Goal: Task Accomplishment & Management: Complete application form

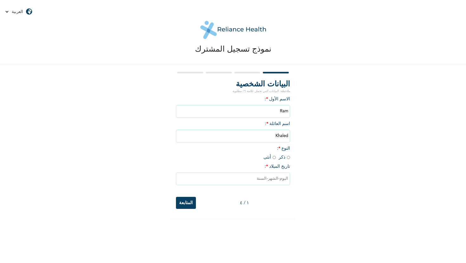
click at [286, 159] on span "النوع * : ذكر أنثى" at bounding box center [276, 152] width 27 height 13
click at [288, 160] on input "radio" at bounding box center [288, 158] width 3 height 6
radio input "true"
click at [288, 160] on input "radio" at bounding box center [288, 158] width 3 height 6
click at [269, 183] on input "text" at bounding box center [233, 179] width 114 height 13
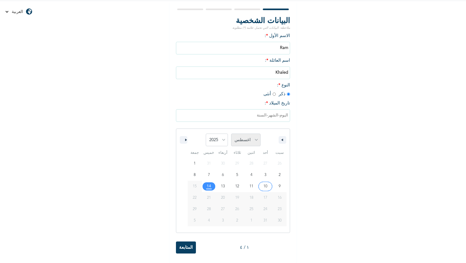
scroll to position [67, 0]
click at [248, 136] on select "[DATE] فبراير مارس أبريل مايو يونيو يوليو أغسطس سبتمبر أكتوبر نوفمبر ديسمبر" at bounding box center [245, 140] width 29 height 13
click at [249, 138] on select "[DATE] فبراير مارس أبريل مايو يونيو يوليو أغسطس سبتمبر أكتوبر نوفمبر ديسمبر" at bounding box center [245, 140] width 29 height 13
click at [280, 141] on icon "button" at bounding box center [281, 140] width 3 height 3
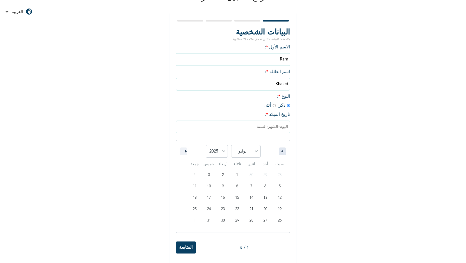
click at [280, 151] on icon "button" at bounding box center [281, 151] width 3 height 3
click at [187, 149] on button "button" at bounding box center [184, 152] width 8 height 8
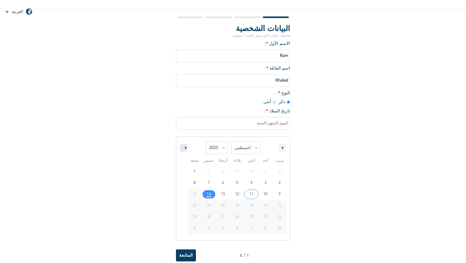
click at [187, 149] on button "button" at bounding box center [184, 148] width 8 height 8
click at [185, 149] on button "button" at bounding box center [184, 148] width 8 height 8
click at [283, 152] on button "button" at bounding box center [283, 148] width 8 height 8
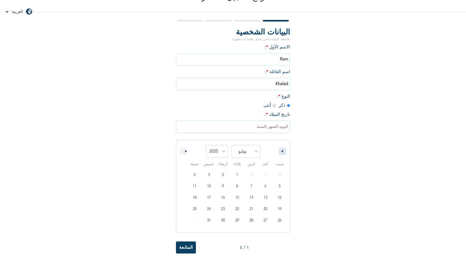
click at [283, 153] on button "button" at bounding box center [283, 152] width 8 height 8
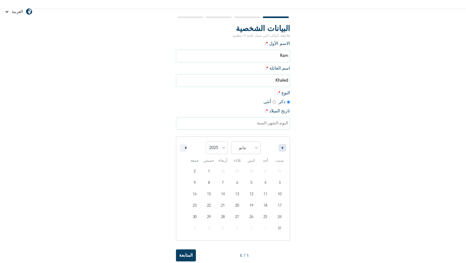
click at [283, 152] on button "button" at bounding box center [283, 148] width 8 height 8
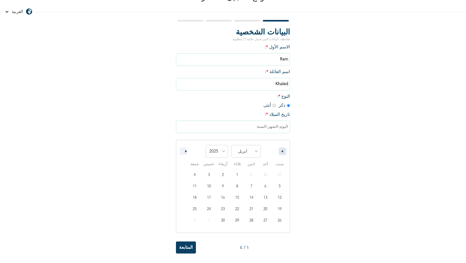
click at [283, 153] on button "button" at bounding box center [283, 152] width 8 height 8
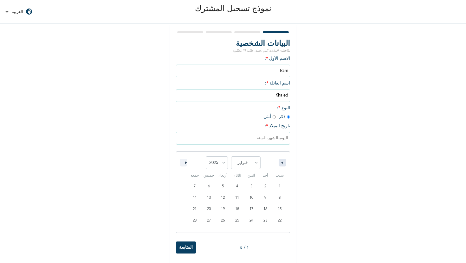
click at [283, 153] on div "[DATE] فبراير مارس أبريل مايو يونيو يوليو أغسطس سبتمبر أكتوبر نوفمبر ديسمبر 202…" at bounding box center [232, 161] width 113 height 19
click at [282, 164] on button "button" at bounding box center [283, 163] width 8 height 8
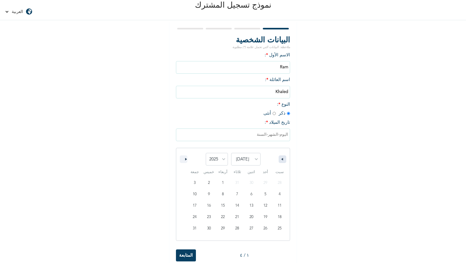
click at [282, 163] on button "button" at bounding box center [283, 160] width 8 height 8
select select "11"
select select "2024"
click at [282, 163] on button "button" at bounding box center [283, 160] width 8 height 8
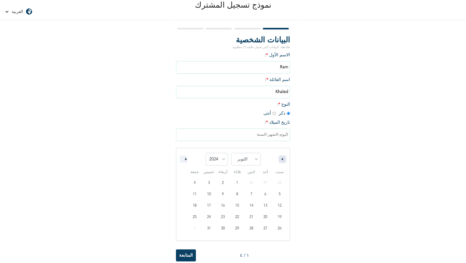
click at [282, 163] on button "button" at bounding box center [283, 160] width 8 height 8
select select "7"
click at [224, 162] on select "2025 2024 2023 2022 2021 2020 2019 2018 2017 2016 2015 2014 2013 2012 2011 2010…" at bounding box center [217, 159] width 22 height 13
select select "2025"
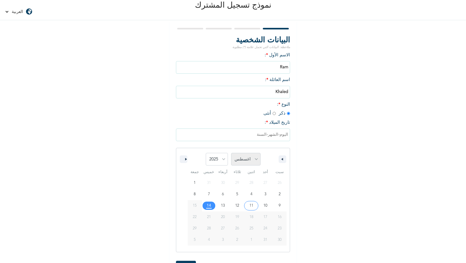
click at [245, 164] on select "[DATE] فبراير مارس أبريل مايو يونيو يوليو أغسطس سبتمبر أكتوبر نوفمبر ديسمبر" at bounding box center [245, 159] width 29 height 13
click at [283, 163] on button "button" at bounding box center [283, 160] width 8 height 8
click at [186, 161] on button "button" at bounding box center [184, 160] width 8 height 8
select select "7"
click at [186, 161] on button "button" at bounding box center [184, 160] width 8 height 8
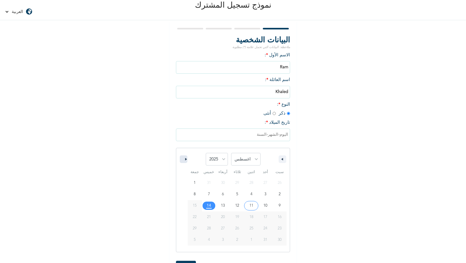
click at [186, 161] on button "button" at bounding box center [184, 160] width 8 height 8
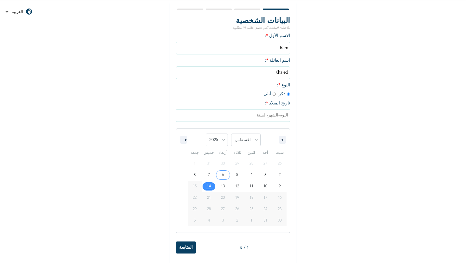
scroll to position [66, 0]
click at [255, 115] on input "text" at bounding box center [233, 115] width 114 height 13
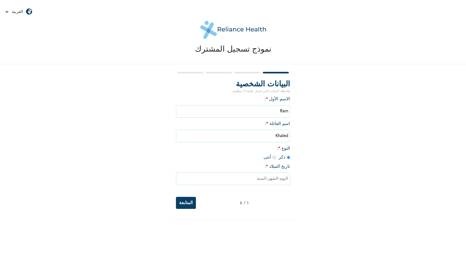
click at [262, 183] on input "text" at bounding box center [233, 179] width 114 height 13
select select "7"
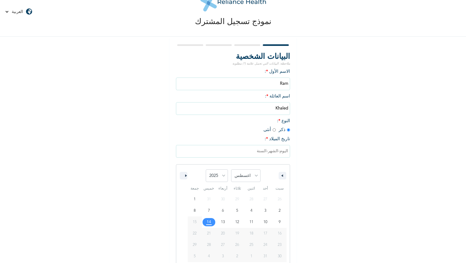
scroll to position [36, 0]
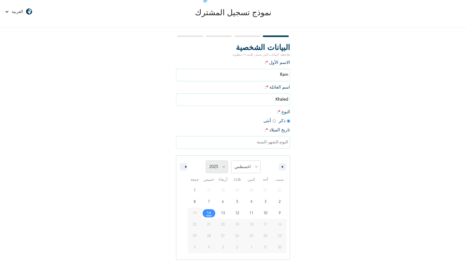
click at [222, 169] on select "2025 2024 2023 2022 2021 2020 2019 2018 2017 2016 2015 2014 2013 2012 2011 2010…" at bounding box center [217, 167] width 22 height 13
select select "1998"
click at [249, 170] on select "[DATE] فبراير مارس أبريل مايو يونيو يوليو أغسطس سبتمبر أكتوبر نوفمبر ديسمبر" at bounding box center [245, 167] width 29 height 13
select select "8"
type input "[DATE]"
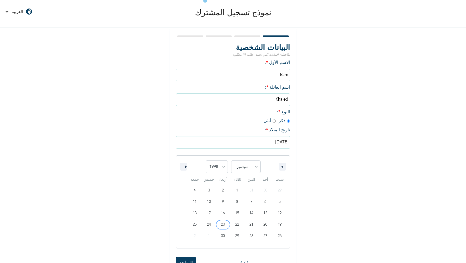
scroll to position [0, 0]
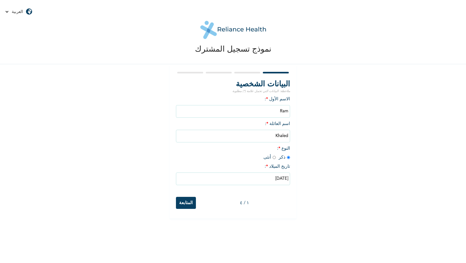
click at [184, 207] on input "المتابعة" at bounding box center [186, 203] width 20 height 12
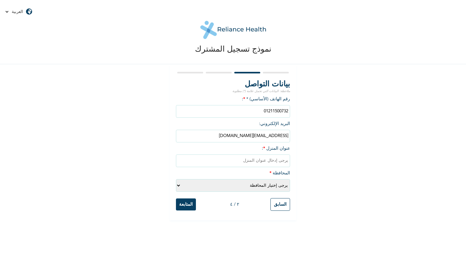
click at [275, 163] on input "text" at bounding box center [233, 161] width 114 height 13
type input "[STREET_ADDRESS]"
click at [281, 190] on select "يرجى إختيار المحافظة الإسكندرية أسيوط أسوان البحيرة [GEOGRAPHIC_DATA] القاهرة ا…" at bounding box center [233, 185] width 114 height 13
select select "6"
click at [283, 211] on input "السابق" at bounding box center [280, 204] width 20 height 13
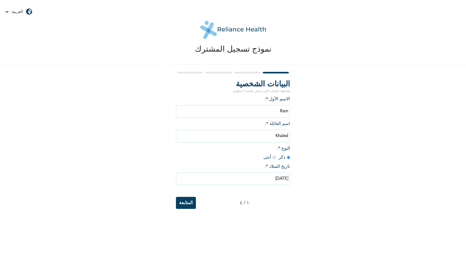
click at [191, 205] on input "المتابعة" at bounding box center [186, 203] width 20 height 12
select select "6"
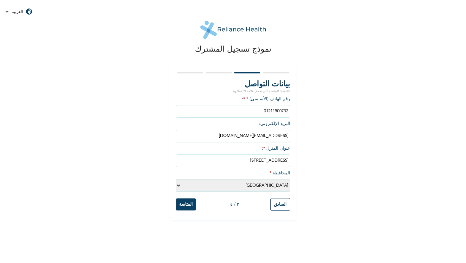
click at [191, 208] on input "المتابعة" at bounding box center [186, 205] width 20 height 12
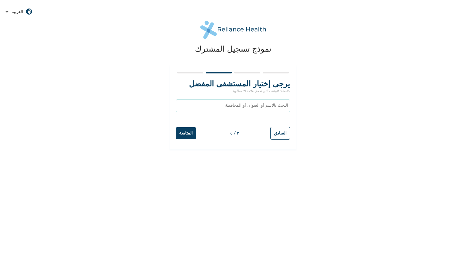
click at [277, 110] on input "text" at bounding box center [233, 105] width 114 height 13
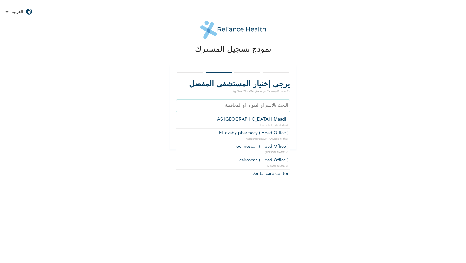
click at [271, 107] on input "text" at bounding box center [233, 105] width 114 height 13
type input "AS [GEOGRAPHIC_DATA] [ Maadi ]"
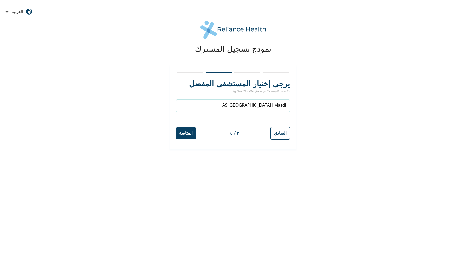
click at [187, 134] on input "المتابعة" at bounding box center [186, 133] width 20 height 12
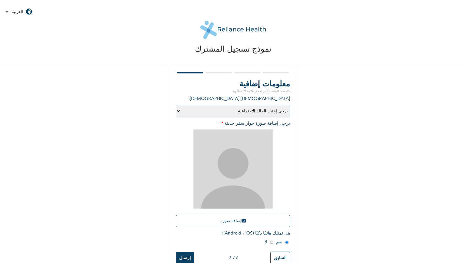
click at [264, 113] on select "يرجى إختيار الحالة الاجتماعية أعزب متزوج مُطلّق أرمل" at bounding box center [233, 111] width 114 height 13
select select "1"
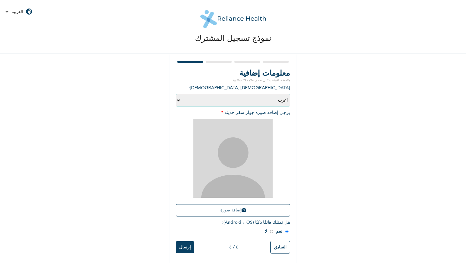
click at [236, 144] on img at bounding box center [232, 158] width 79 height 79
click at [235, 204] on button "إضافة صورة" at bounding box center [233, 210] width 114 height 12
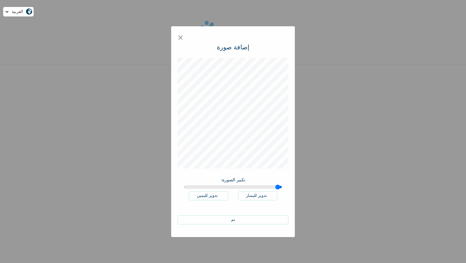
type input "1.02"
click at [278, 186] on input "range" at bounding box center [233, 187] width 98 height 5
click at [242, 219] on button "تم" at bounding box center [232, 219] width 111 height 9
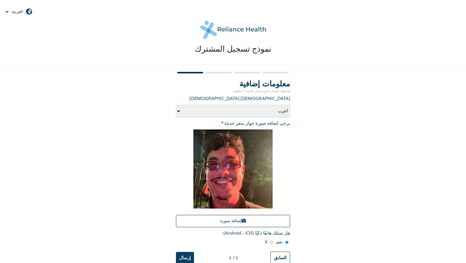
scroll to position [16, 0]
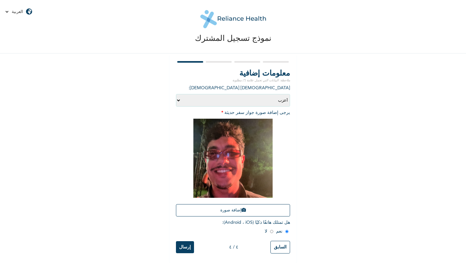
click at [185, 247] on input "إرسال" at bounding box center [185, 247] width 18 height 12
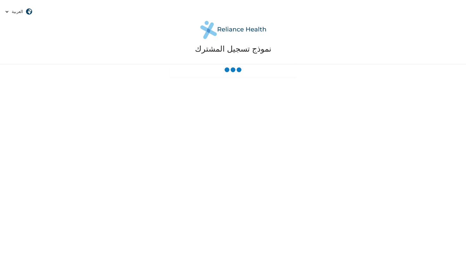
scroll to position [0, 0]
